Goal: Task Accomplishment & Management: Manage account settings

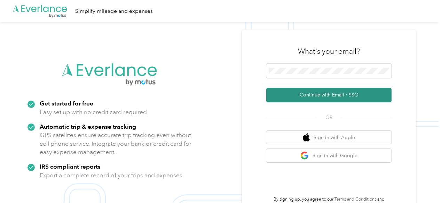
click at [321, 96] on button "Continue with Email / SSO" at bounding box center [328, 95] width 125 height 15
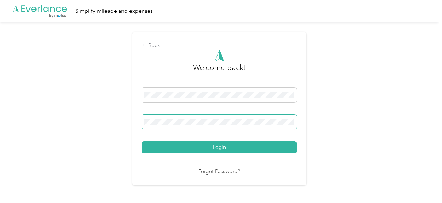
click at [142, 142] on button "Login" at bounding box center [219, 148] width 154 height 12
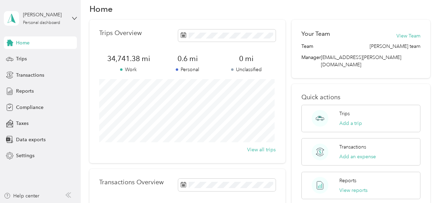
scroll to position [13, 0]
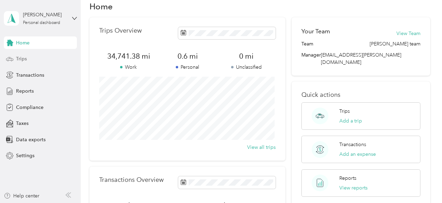
click at [26, 59] on span "Trips" at bounding box center [21, 58] width 11 height 7
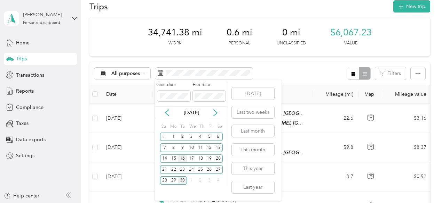
click at [184, 160] on div "16" at bounding box center [182, 159] width 9 height 9
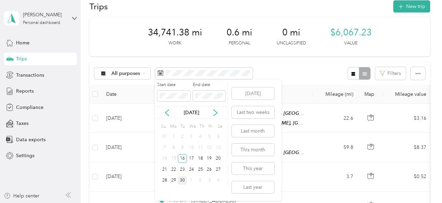
click at [184, 179] on div "30" at bounding box center [182, 181] width 9 height 9
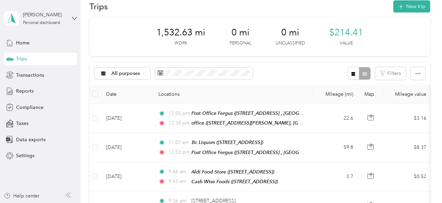
click at [142, 7] on div "Trips New trip" at bounding box center [259, 6] width 340 height 15
click at [276, 92] on th "Locations" at bounding box center [233, 94] width 160 height 19
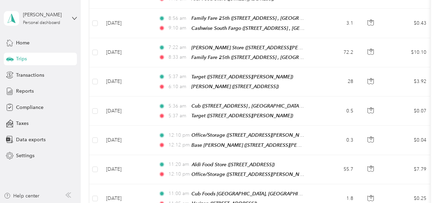
scroll to position [252, 0]
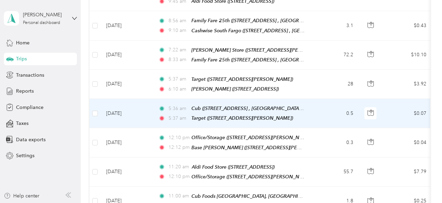
click at [123, 99] on td "[DATE]" at bounding box center [127, 113] width 52 height 29
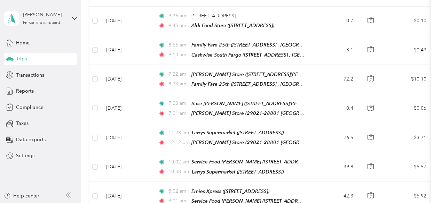
scroll to position [230, 0]
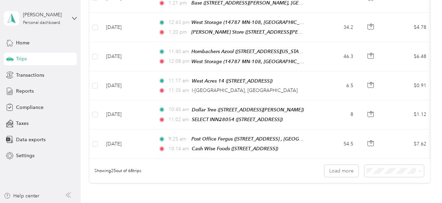
scroll to position [693, 0]
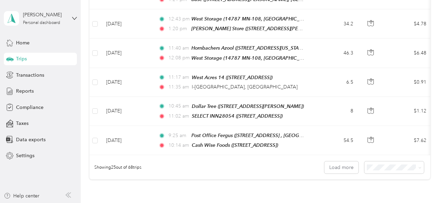
click at [386, 191] on li "100 per load" at bounding box center [391, 187] width 59 height 12
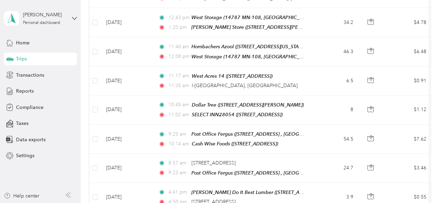
scroll to position [698, 0]
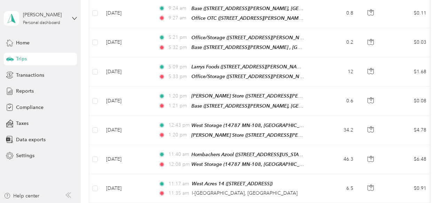
scroll to position [648, 0]
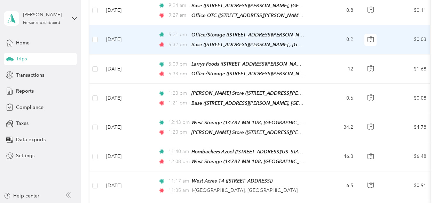
click at [120, 25] on td "[DATE]" at bounding box center [127, 39] width 52 height 29
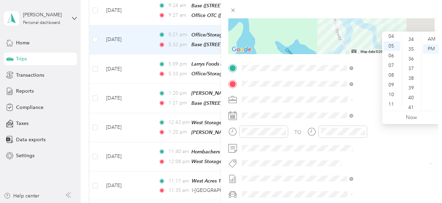
scroll to position [379, 0]
click at [414, 96] on div "45" at bounding box center [411, 98] width 17 height 10
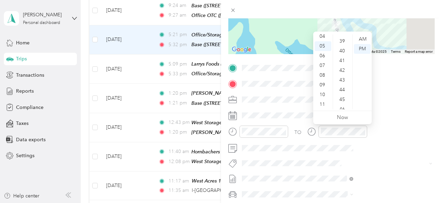
scroll to position [380, 0]
click at [345, 78] on div "43" at bounding box center [342, 78] width 17 height 10
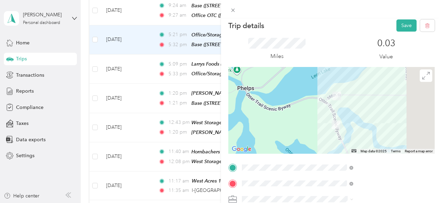
scroll to position [2, 0]
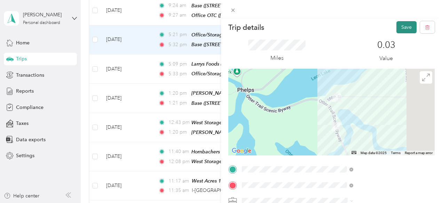
click at [402, 31] on button "Save" at bounding box center [406, 27] width 20 height 12
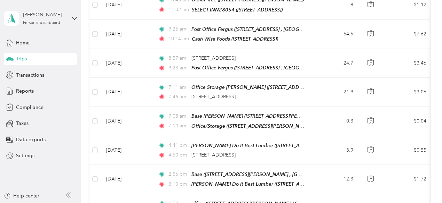
scroll to position [870, 0]
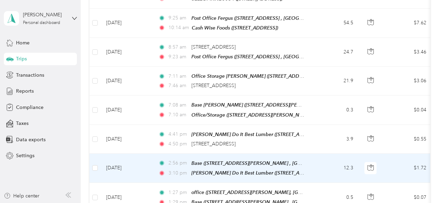
click at [232, 160] on div "2:56 pm Base (32598 288th St, Underwood, MN 56586, USA , Otter Tail County, Min…" at bounding box center [231, 169] width 146 height 18
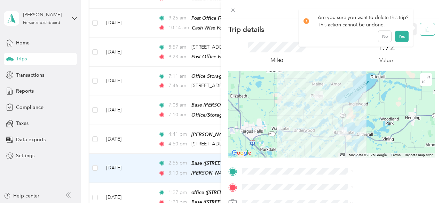
click at [428, 28] on button "button" at bounding box center [427, 29] width 15 height 12
click at [398, 32] on div "Are you sure you want to delete this trip? This action cannot be undone. No Yes" at bounding box center [355, 29] width 115 height 38
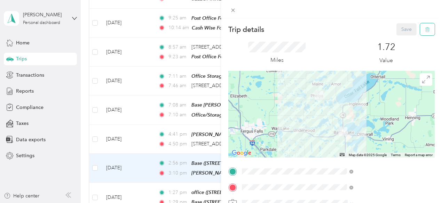
click at [425, 30] on icon "button" at bounding box center [427, 29] width 5 height 5
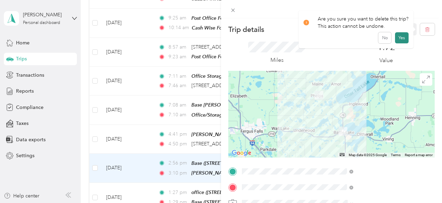
click at [402, 39] on button "Yes" at bounding box center [402, 37] width 14 height 11
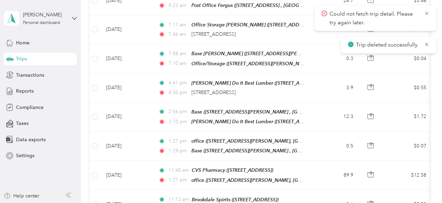
scroll to position [924, 0]
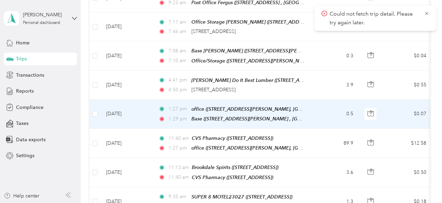
click at [232, 105] on div "office ([STREET_ADDRESS][PERSON_NAME], [GEOGRAPHIC_DATA], [US_STATE])" at bounding box center [247, 109] width 113 height 8
click at [123, 100] on td "[DATE]" at bounding box center [127, 114] width 52 height 29
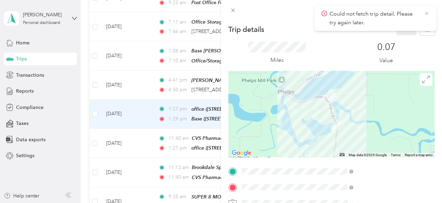
click at [428, 11] on icon at bounding box center [427, 13] width 6 height 6
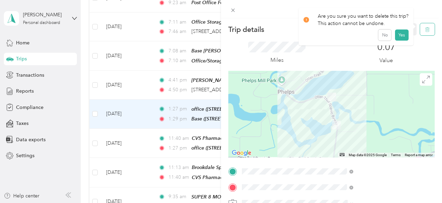
click at [425, 30] on button "button" at bounding box center [427, 29] width 15 height 12
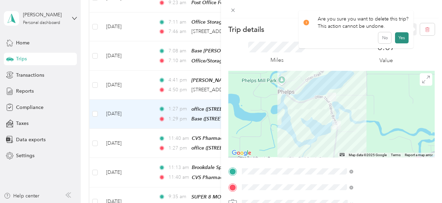
click at [399, 38] on button "Yes" at bounding box center [402, 37] width 14 height 11
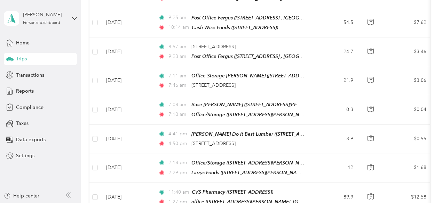
scroll to position [881, 0]
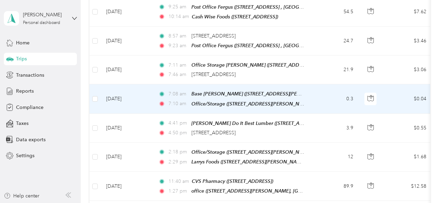
click at [425, 86] on td "$0.04" at bounding box center [407, 99] width 49 height 29
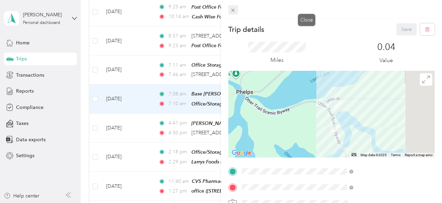
click at [236, 9] on icon at bounding box center [233, 10] width 6 height 6
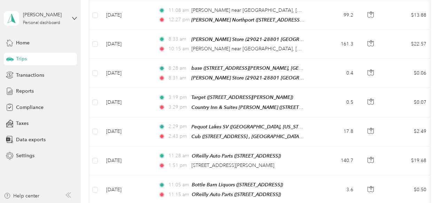
scroll to position [1568, 0]
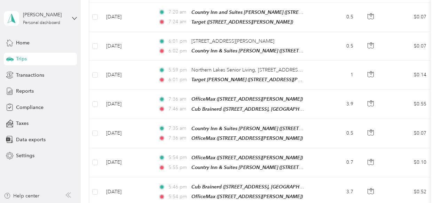
scroll to position [2053, 0]
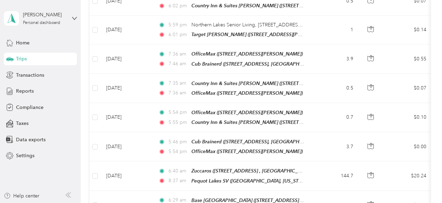
scroll to position [2099, 0]
